Goal: Book appointment/travel/reservation

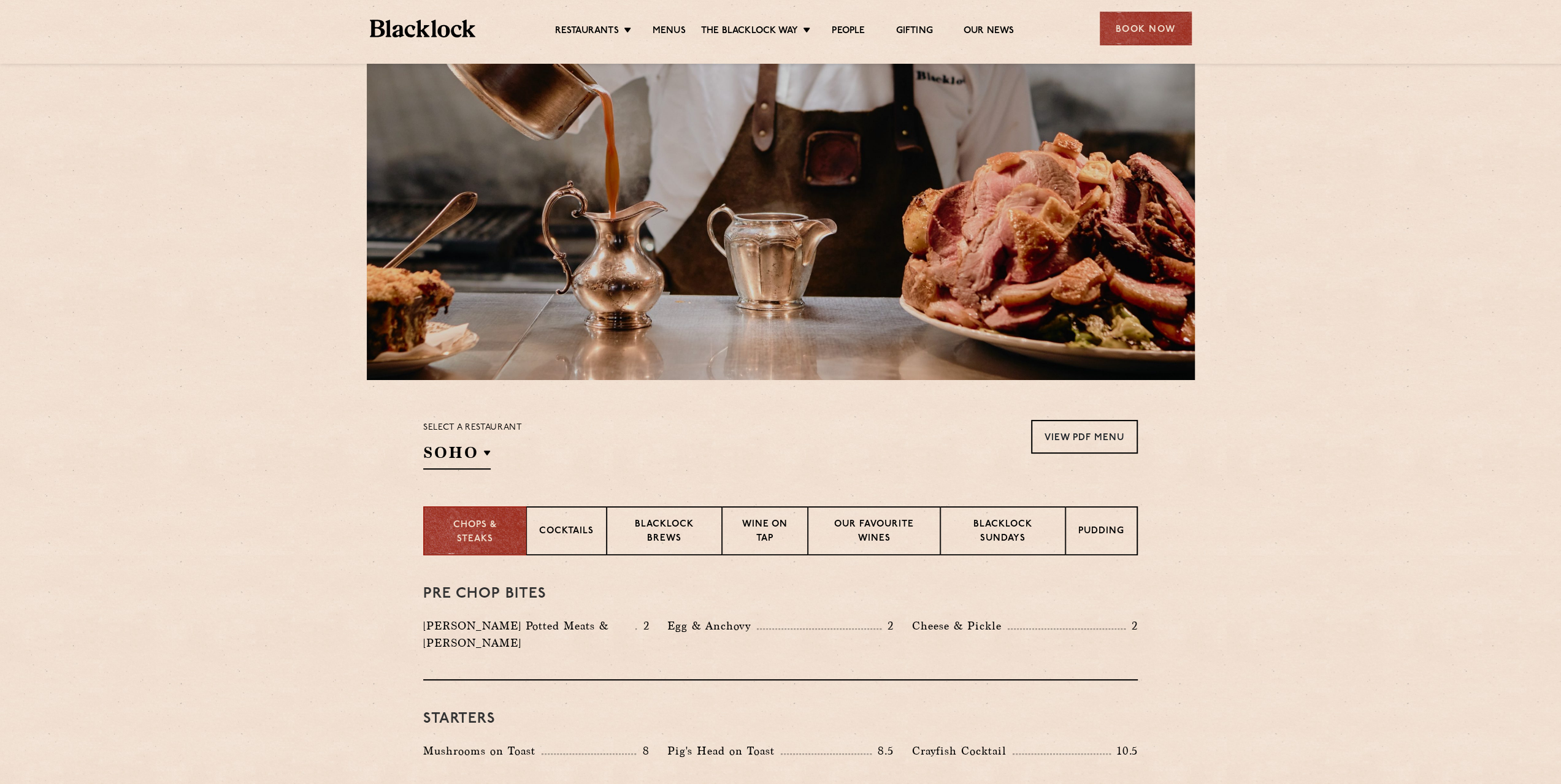
scroll to position [184, 0]
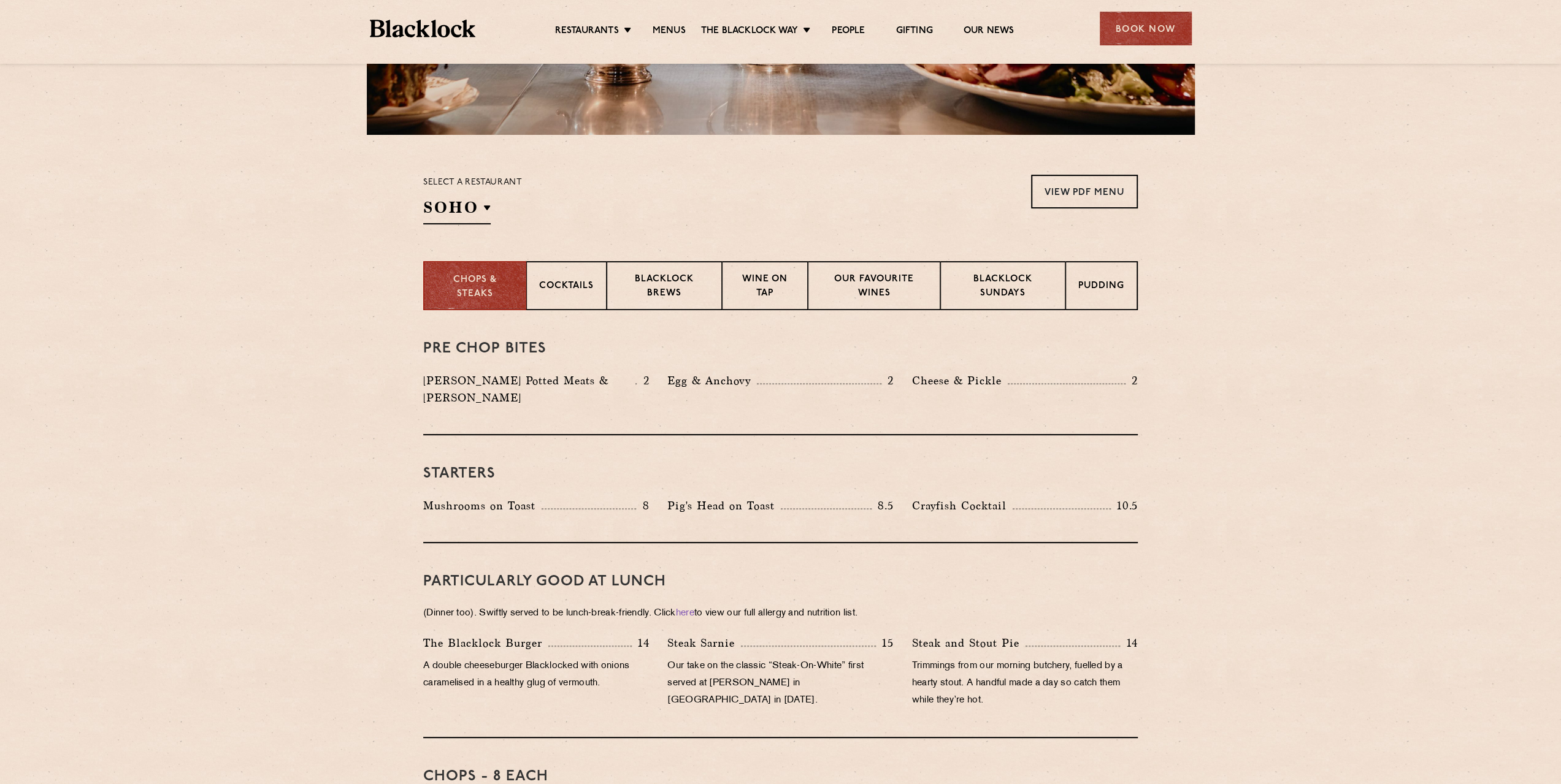
scroll to position [613, 0]
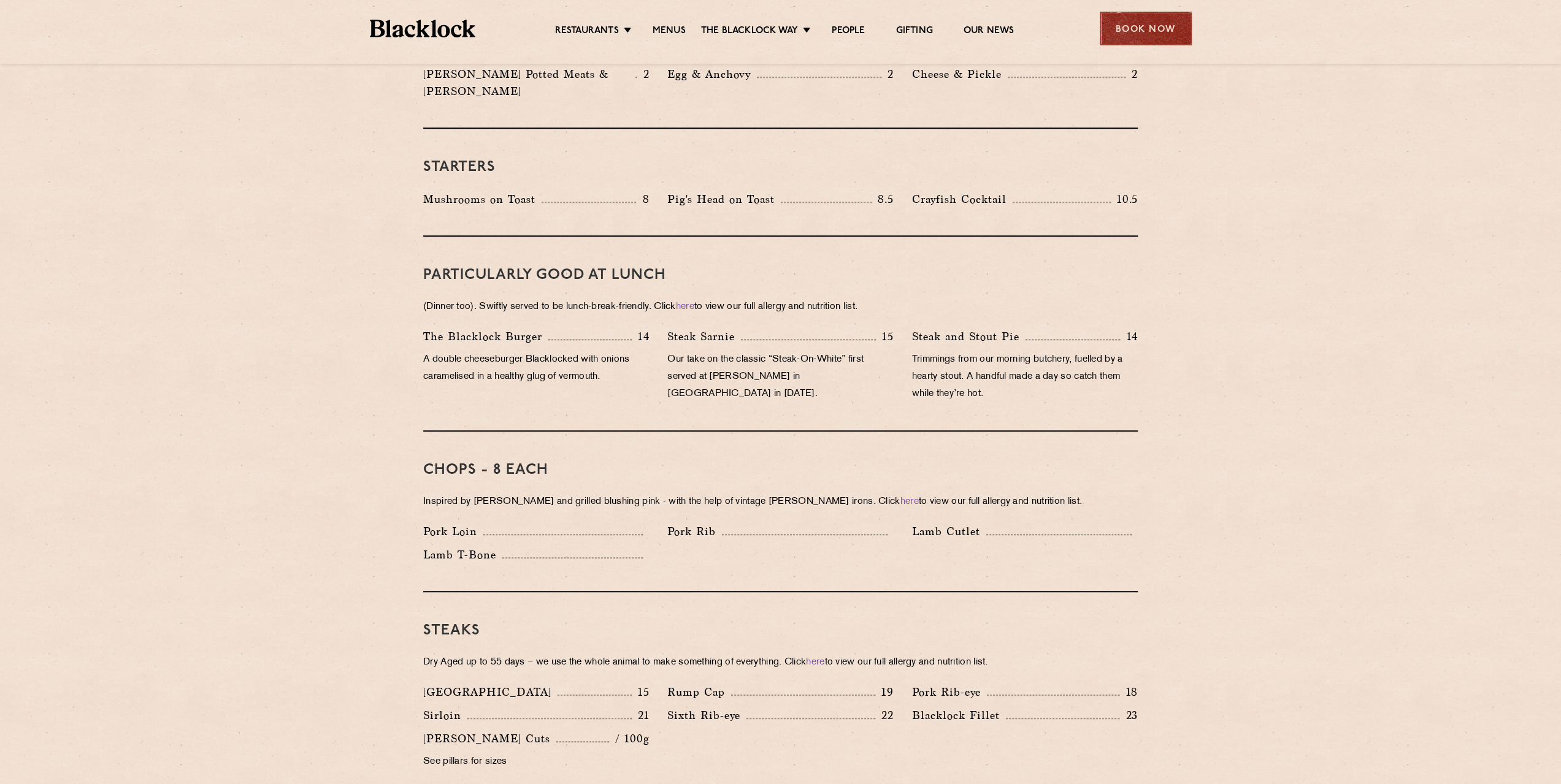
click at [1137, 29] on div "Book Now" at bounding box center [1145, 29] width 92 height 34
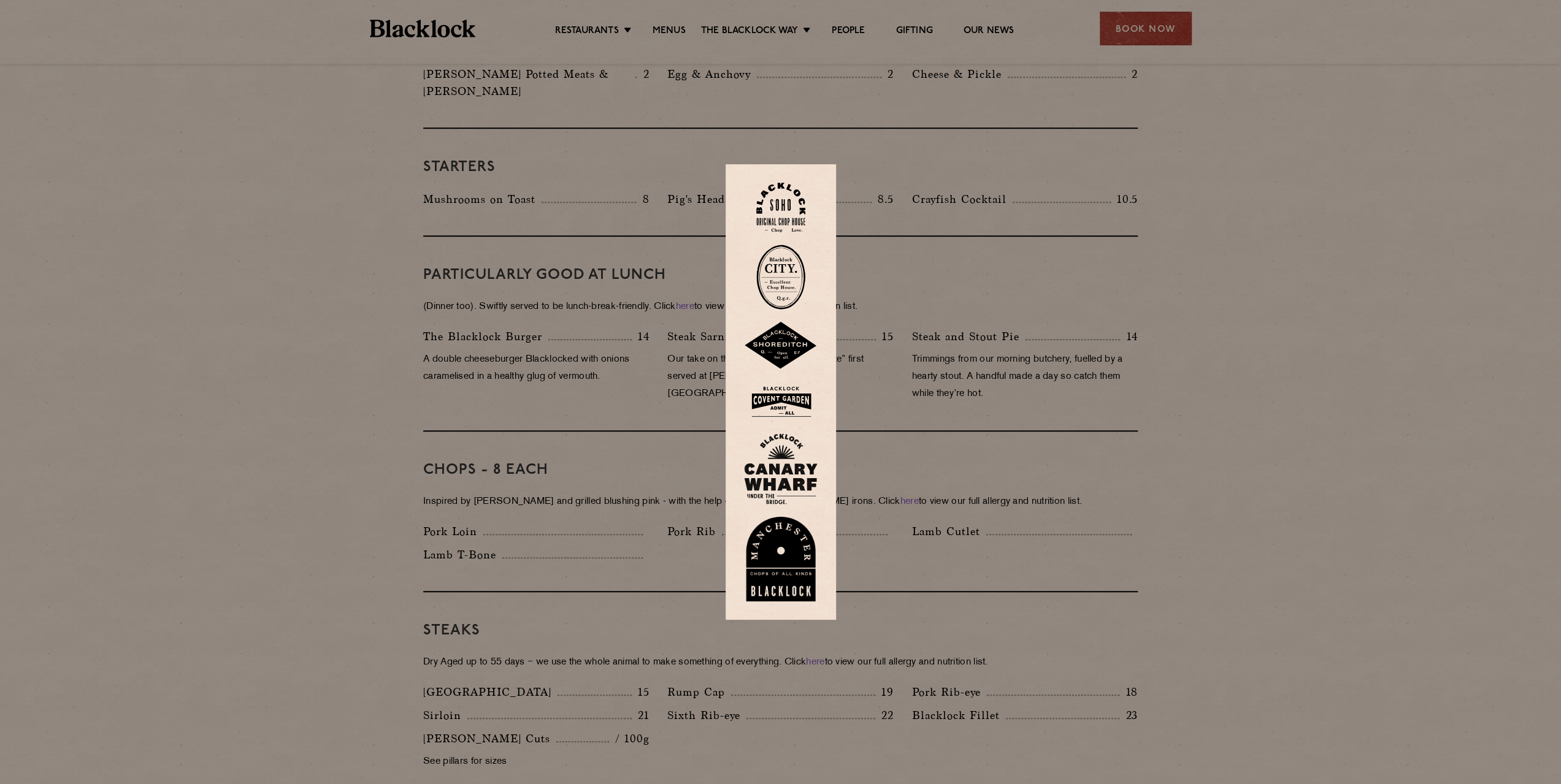
click at [784, 202] on img at bounding box center [781, 207] width 49 height 50
